Goal: Task Accomplishment & Management: Manage account settings

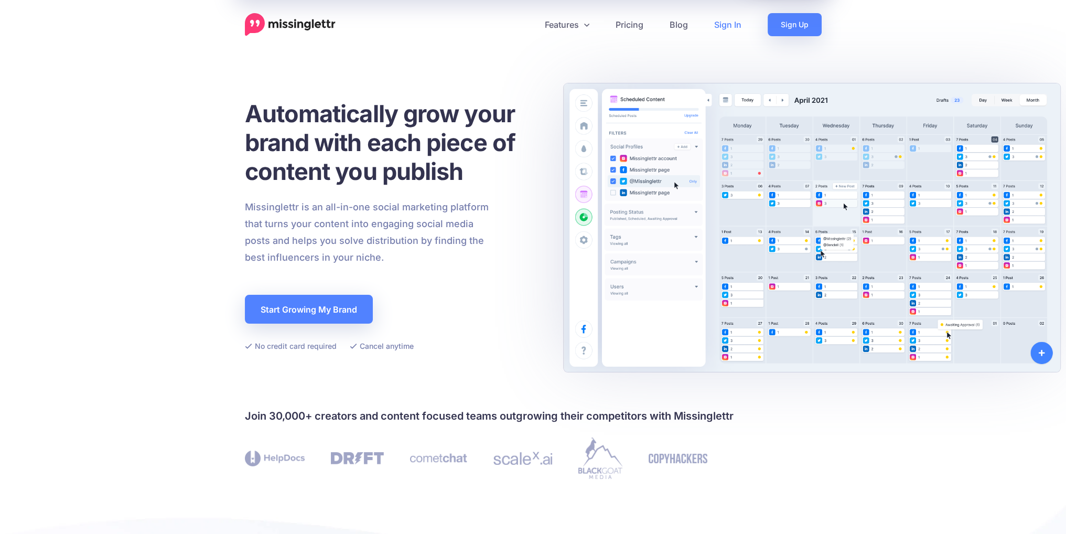
click at [734, 24] on link "Sign In" at bounding box center [727, 24] width 53 height 23
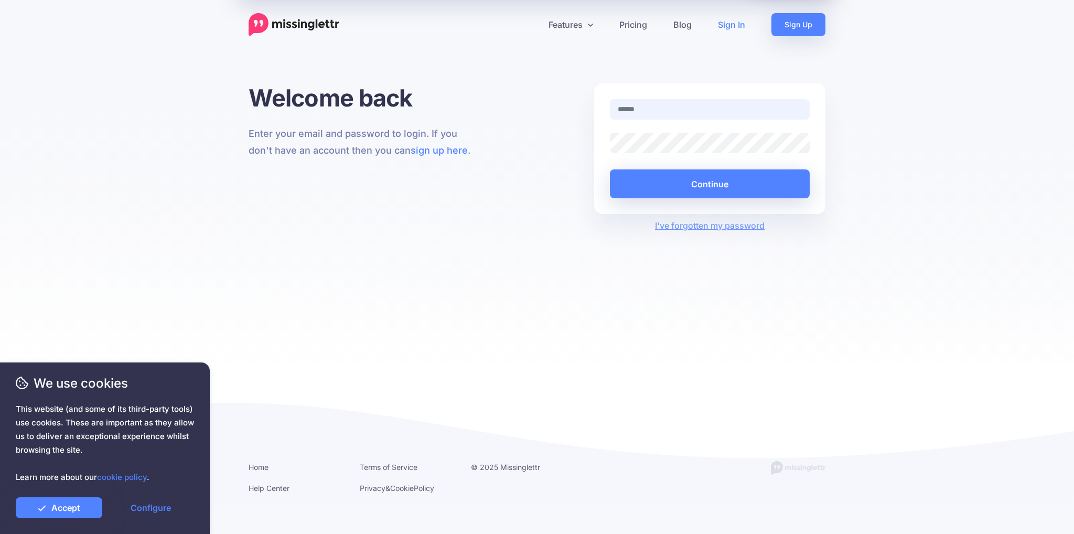
type input "**********"
click at [696, 178] on button "Continue" at bounding box center [710, 183] width 200 height 29
click at [78, 503] on link "Accept" at bounding box center [59, 507] width 86 height 21
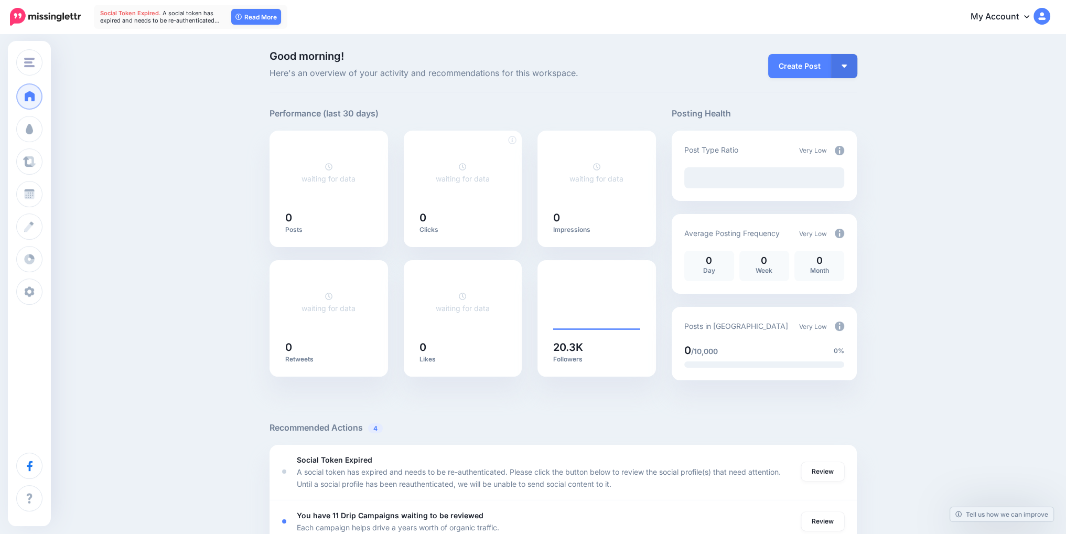
click at [464, 138] on div "waiting for data 0 Clicks" at bounding box center [463, 189] width 118 height 116
drag, startPoint x: 178, startPoint y: 85, endPoint x: 86, endPoint y: 94, distance: 92.2
click at [169, 88] on div "Good morning! Here's an overview of your activity and recommendations for this …" at bounding box center [533, 488] width 1066 height 907
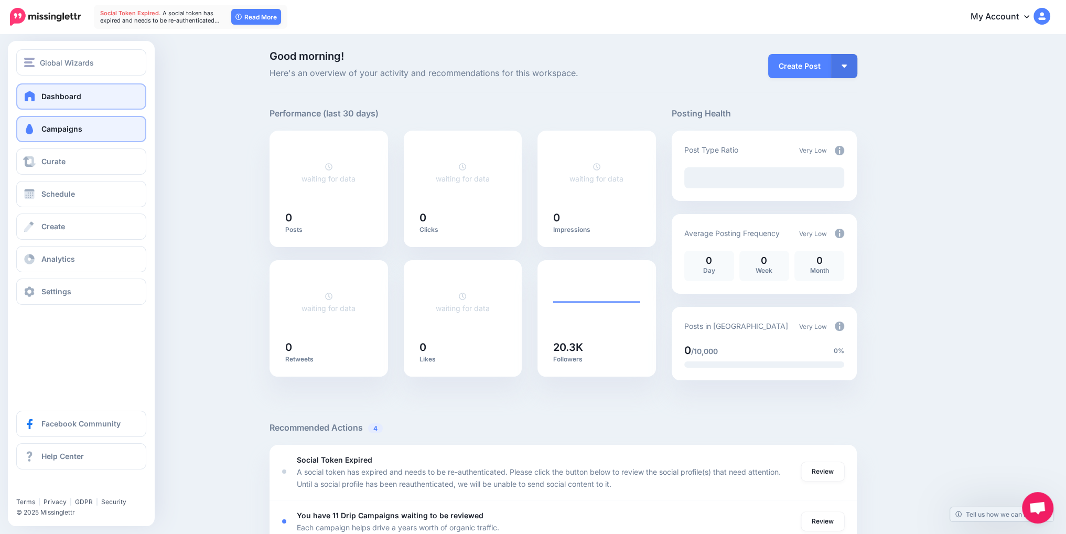
click at [75, 129] on span "Campaigns" at bounding box center [61, 128] width 41 height 9
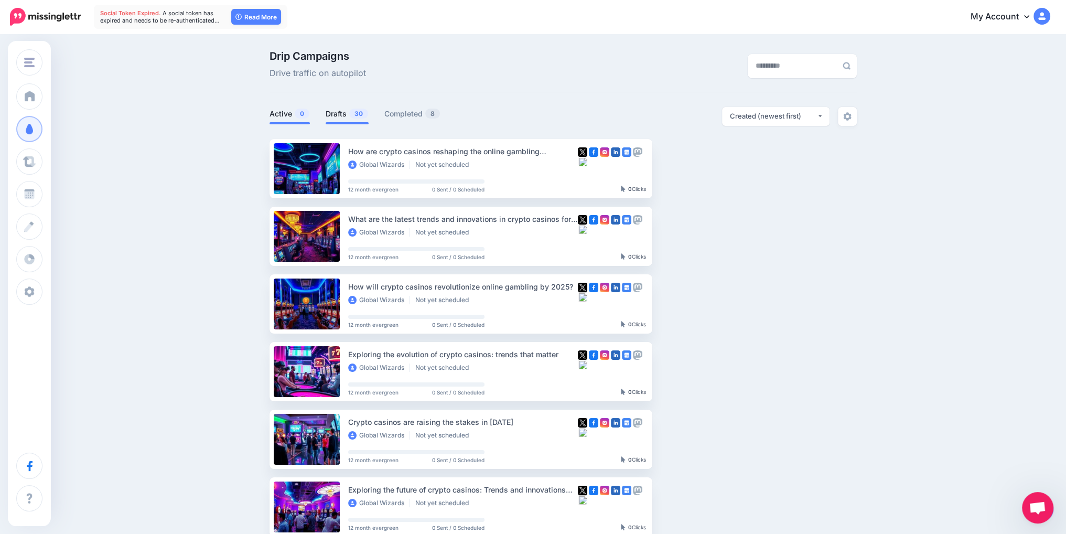
click at [290, 110] on link "Active 0" at bounding box center [289, 113] width 40 height 13
